Goal: Task Accomplishment & Management: Manage account settings

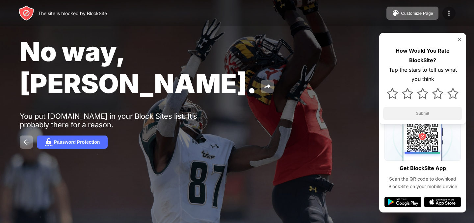
click at [448, 12] on img at bounding box center [449, 13] width 8 height 8
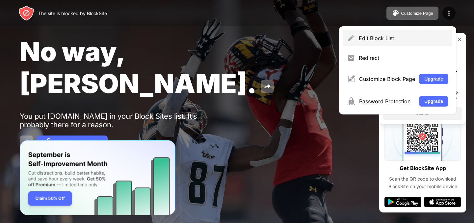
click at [404, 37] on div "Edit Block List" at bounding box center [402, 38] width 89 height 7
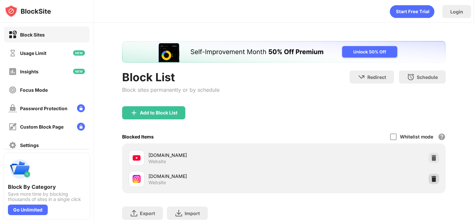
click at [432, 180] on img at bounding box center [433, 179] width 7 height 7
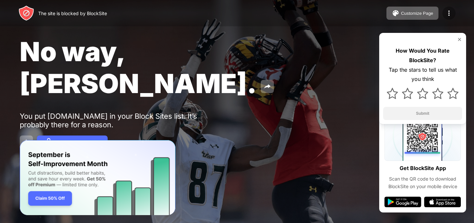
click at [453, 12] on div at bounding box center [448, 13] width 13 height 13
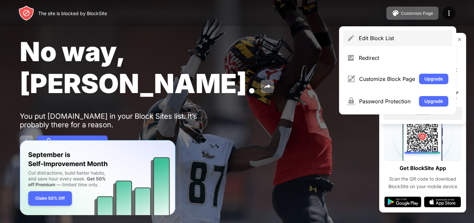
click at [430, 33] on div "Edit Block List" at bounding box center [397, 38] width 109 height 16
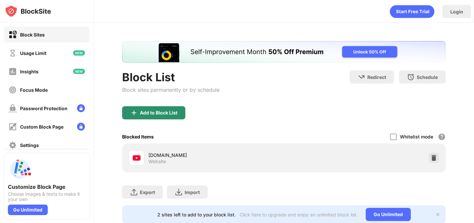
click at [179, 112] on div "Add to Block List" at bounding box center [153, 112] width 63 height 13
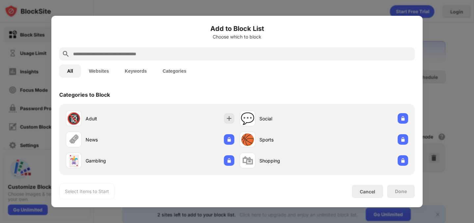
click at [240, 58] on div at bounding box center [236, 53] width 355 height 13
click at [242, 55] on input "text" at bounding box center [241, 54] width 339 height 8
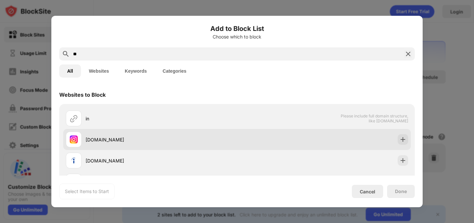
type input "**"
click at [402, 140] on img at bounding box center [402, 139] width 7 height 7
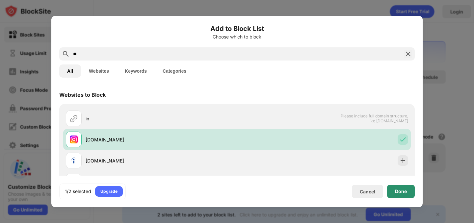
click at [402, 189] on div "Done" at bounding box center [401, 191] width 12 height 5
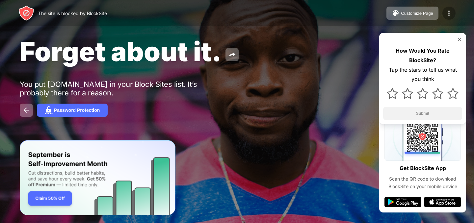
click at [448, 12] on img at bounding box center [449, 13] width 8 height 8
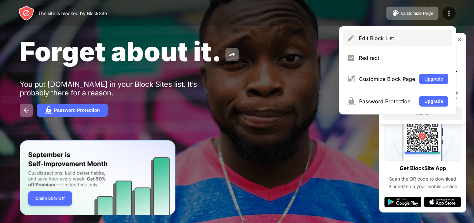
click at [385, 39] on div "Edit Block List" at bounding box center [402, 38] width 89 height 7
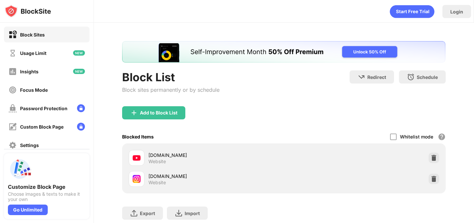
click at [434, 173] on div "instagram.com Website" at bounding box center [283, 178] width 315 height 21
click at [433, 179] on img at bounding box center [433, 179] width 7 height 7
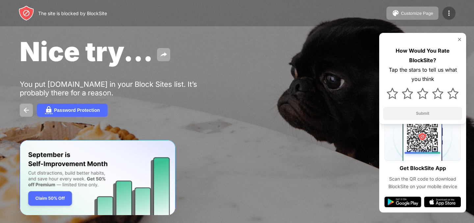
click at [452, 13] on img at bounding box center [449, 13] width 8 height 8
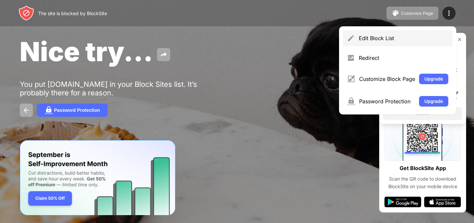
click at [407, 36] on div "Edit Block List" at bounding box center [402, 38] width 89 height 7
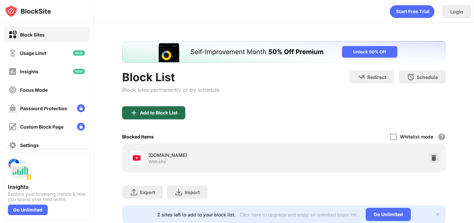
click at [146, 109] on div "Add to Block List" at bounding box center [153, 112] width 63 height 13
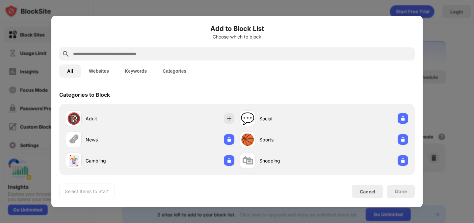
click at [200, 59] on div at bounding box center [236, 53] width 355 height 13
click at [203, 52] on input "text" at bounding box center [241, 54] width 339 height 8
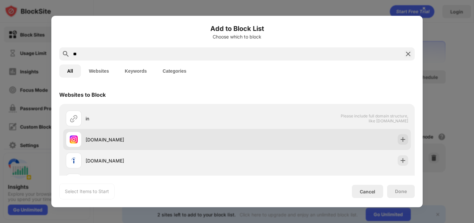
type input "**"
click at [399, 145] on div "[DOMAIN_NAME]" at bounding box center [236, 139] width 347 height 21
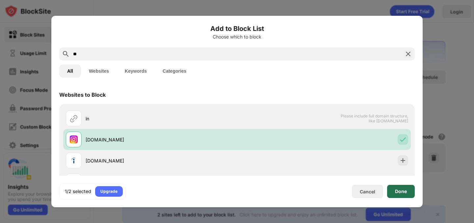
click at [404, 193] on div "Done" at bounding box center [401, 191] width 12 height 5
